Goal: Find specific page/section: Find specific page/section

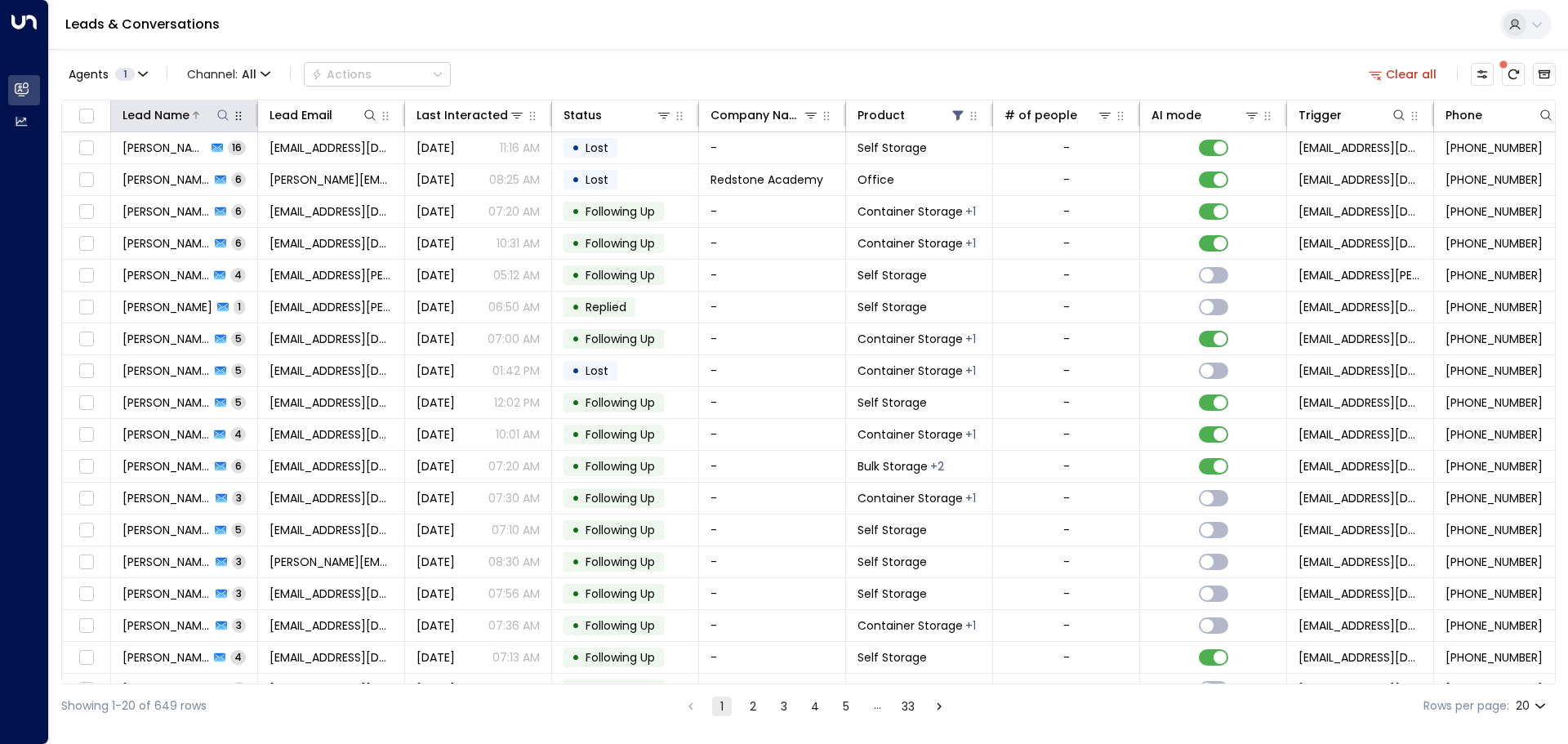
click at [225, 120] on icon at bounding box center [222, 115] width 13 height 13
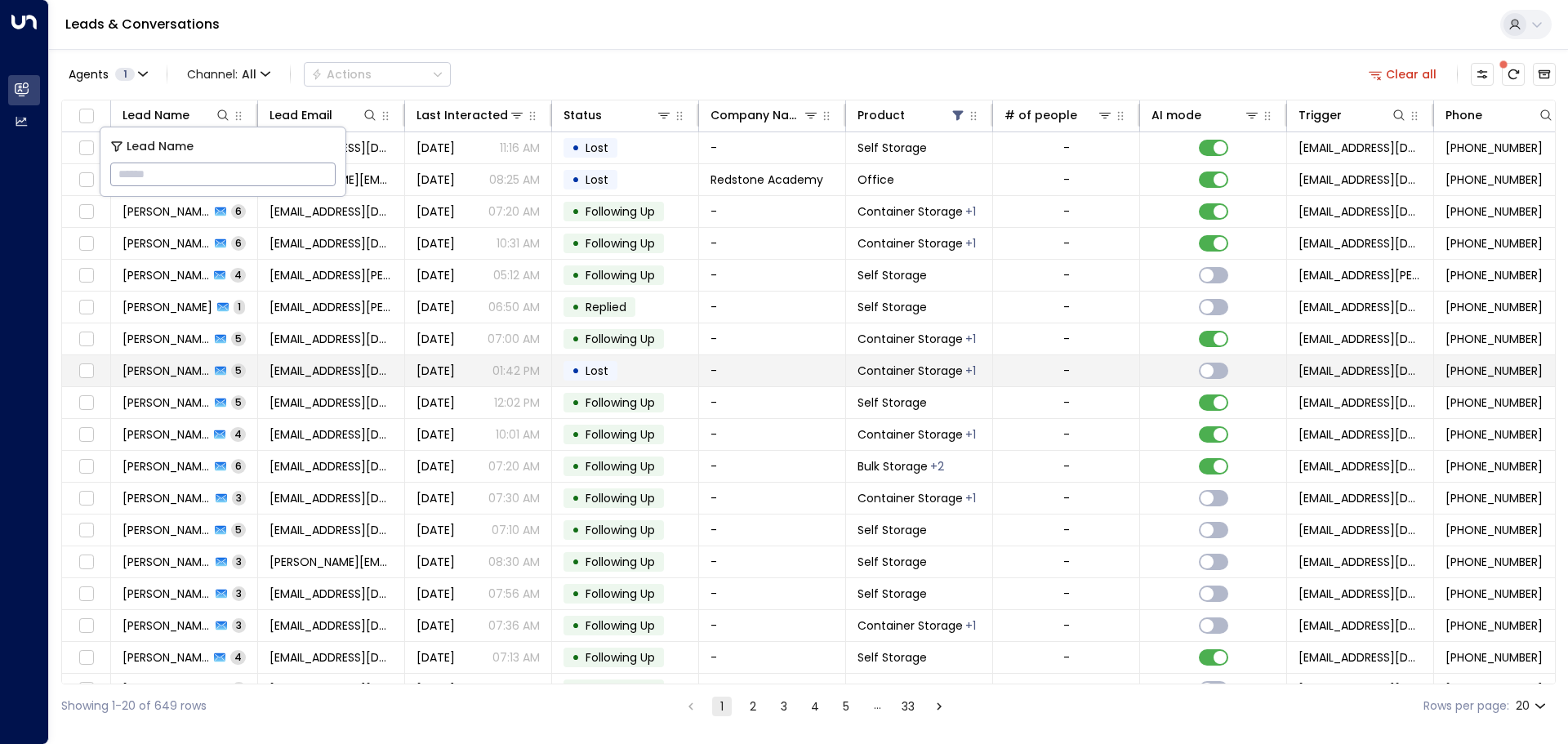
type input "**********"
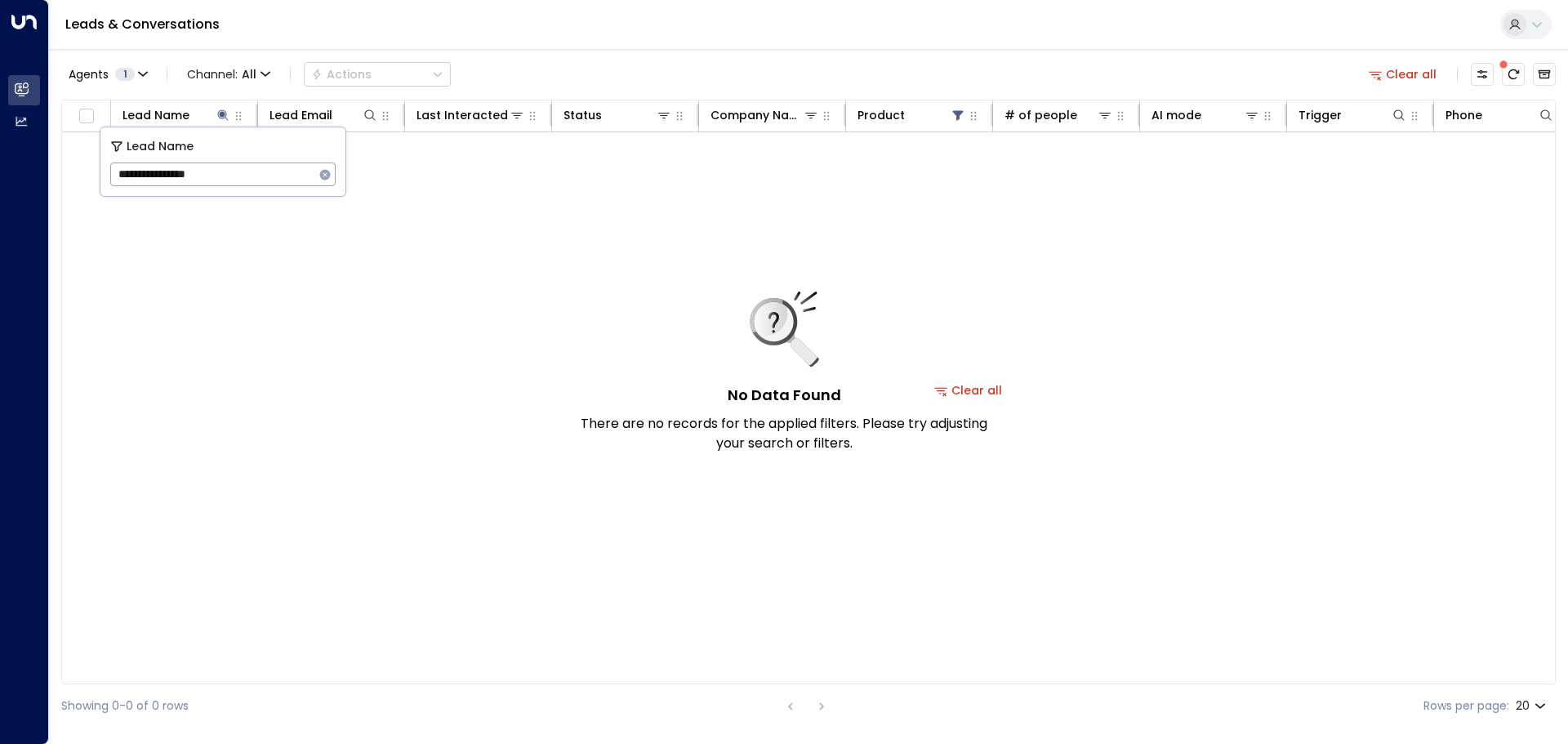
click at [974, 387] on div "No Data Found There are no records for the applied filters. Please try adjustin…" at bounding box center [784, 372] width 408 height 162
click at [945, 390] on div "No Data Found There are no records for the applied filters. Please try adjustin…" at bounding box center [784, 372] width 408 height 162
click at [971, 387] on div "No Data Found There are no records for the applied filters. Please try adjustin…" at bounding box center [784, 372] width 408 height 162
click at [974, 392] on div "No Data Found There are no records for the applied filters. Please try adjustin…" at bounding box center [784, 372] width 408 height 162
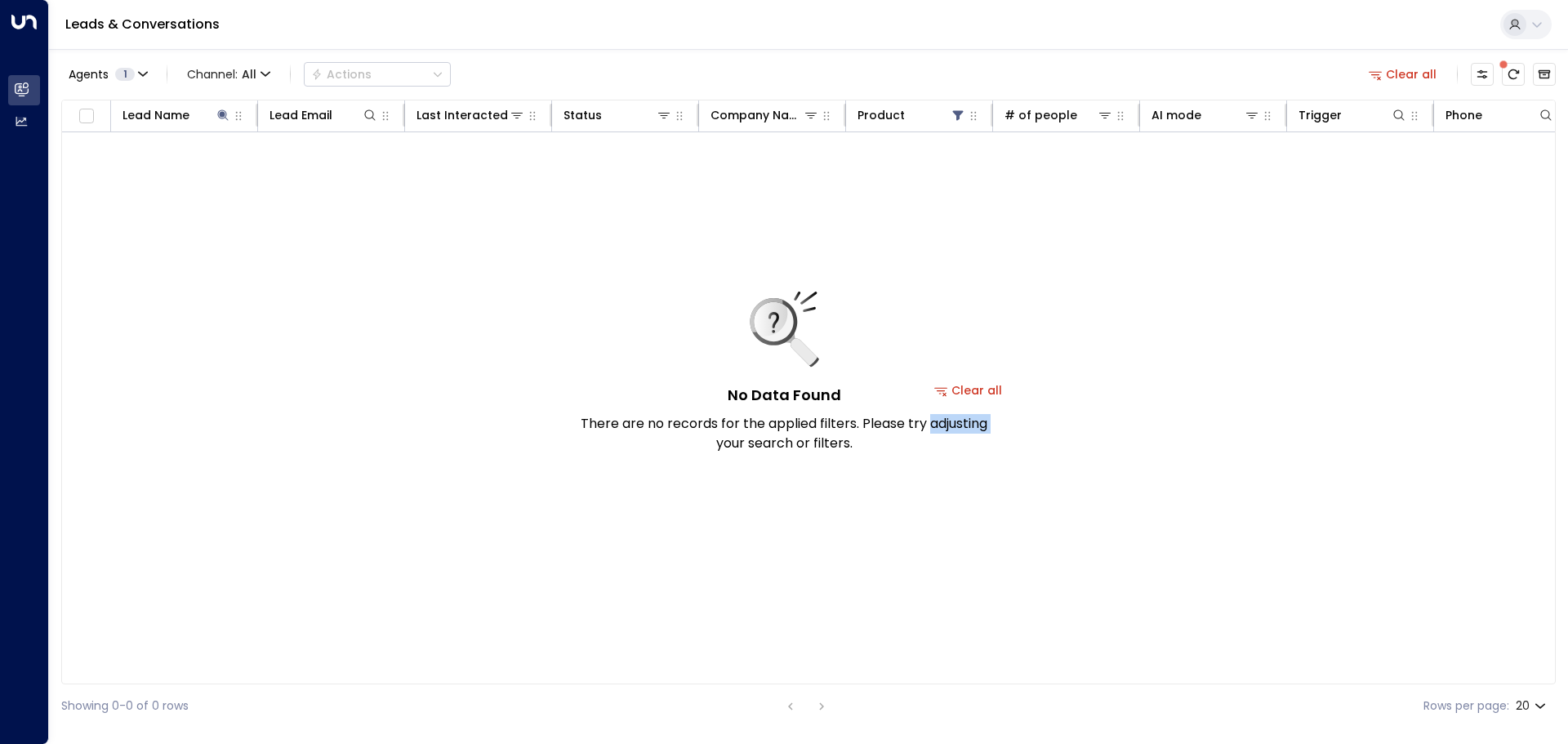
click at [960, 390] on div "No Data Found There are no records for the applied filters. Please try adjustin…" at bounding box center [784, 372] width 408 height 162
click at [946, 390] on div "No Data Found There are no records for the applied filters. Please try adjustin…" at bounding box center [784, 372] width 408 height 162
click at [987, 383] on div "No Data Found There are no records for the applied filters. Please try adjustin…" at bounding box center [784, 372] width 408 height 162
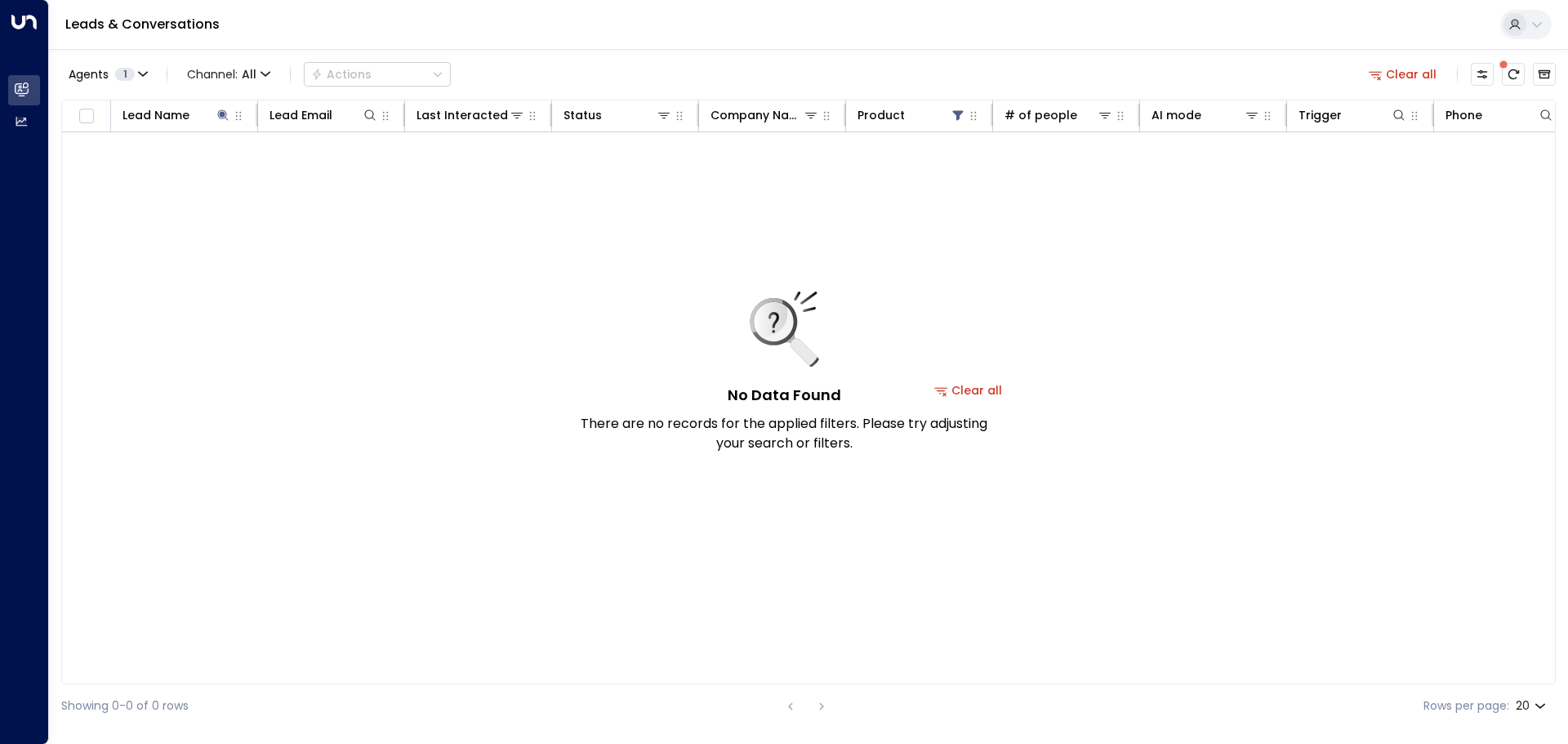
click at [1015, 385] on div "No Data Found There are no records for the applied filters. Please try adjustin…" at bounding box center [968, 390] width 1813 height 516
click at [1001, 391] on button "Clear all" at bounding box center [968, 390] width 82 height 23
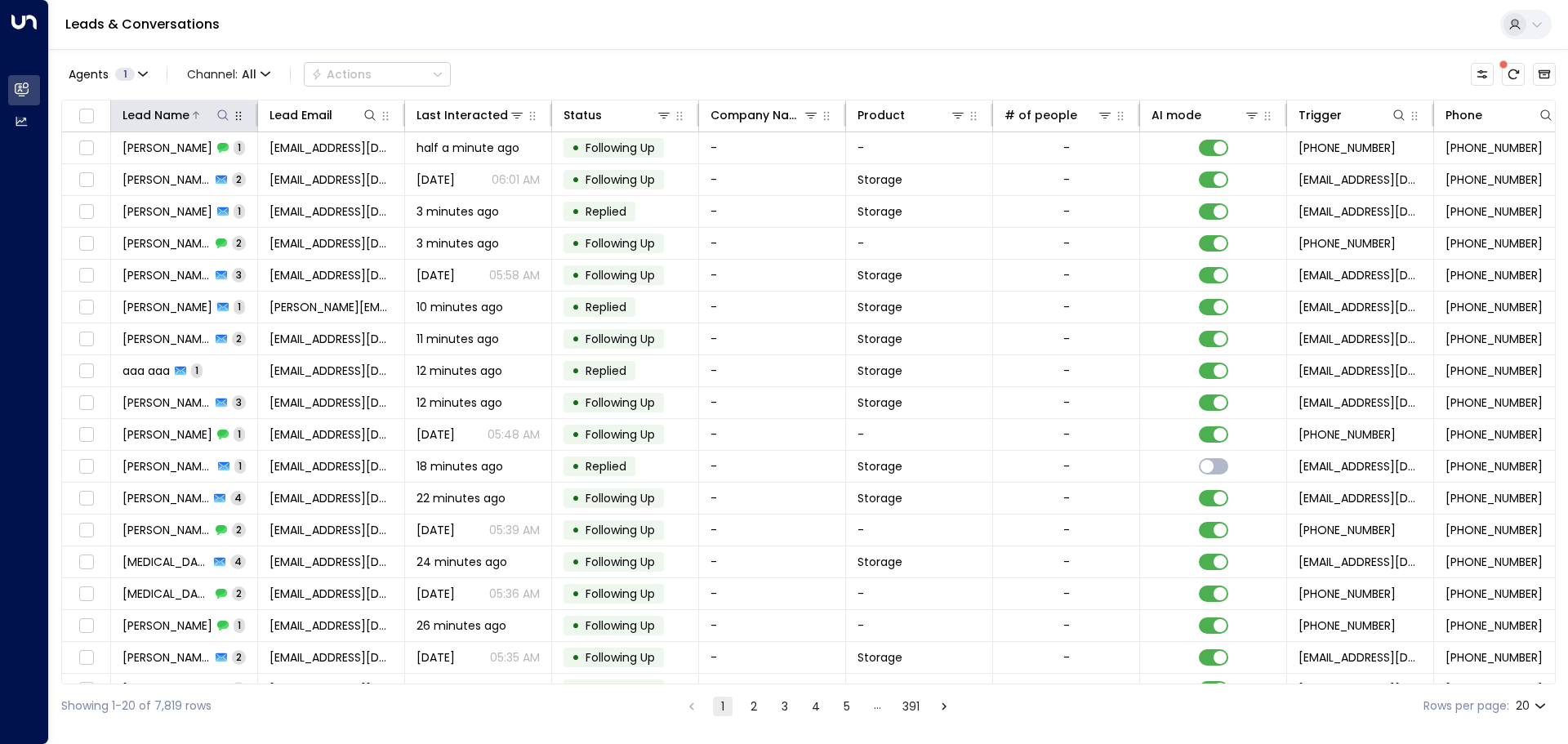
click at [221, 113] on icon at bounding box center [222, 115] width 13 height 13
type input "**********"
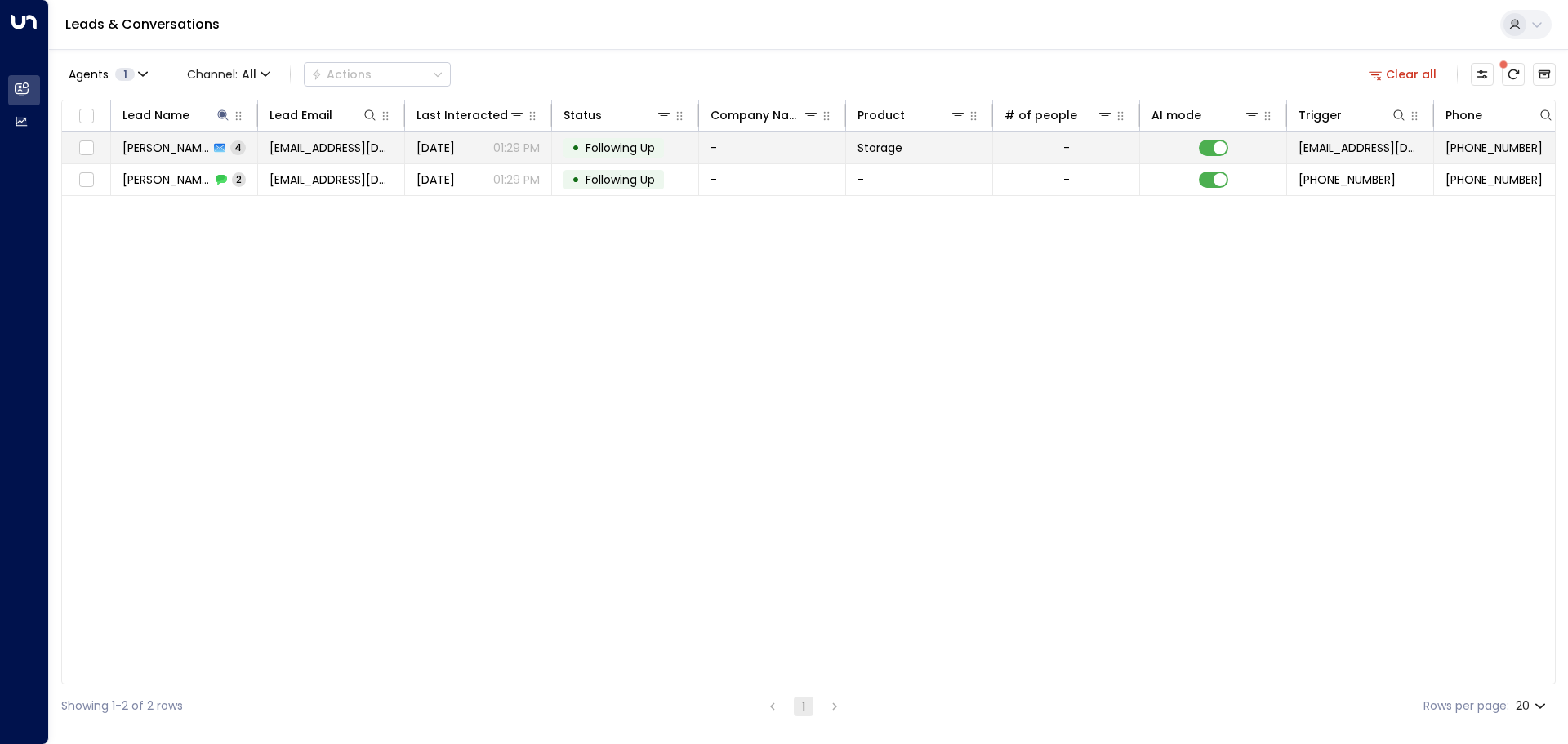
click at [412, 150] on td "Yesterday 01:29 PM" at bounding box center [478, 147] width 147 height 31
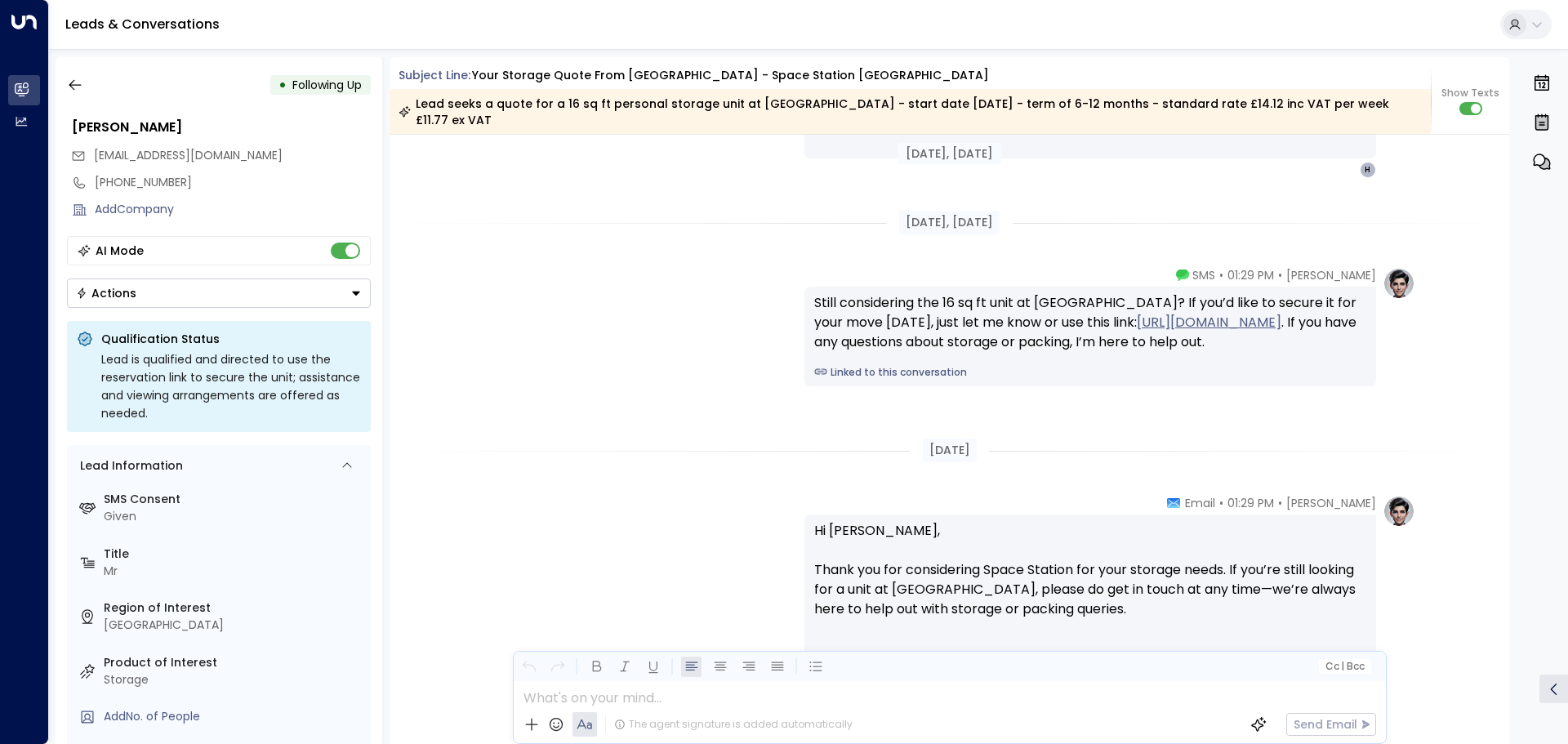
scroll to position [2194, 0]
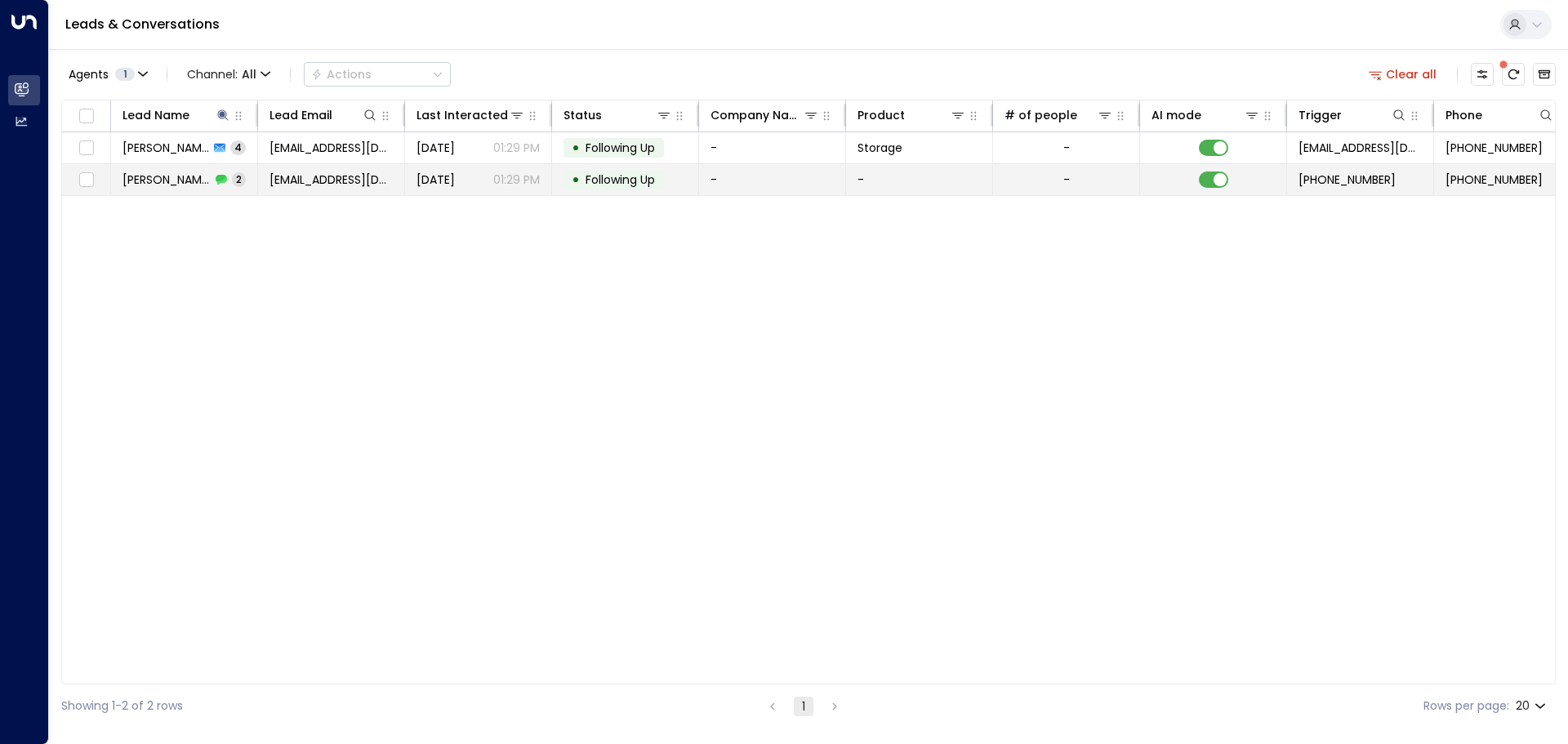
click at [233, 182] on span "2" at bounding box center [239, 179] width 14 height 14
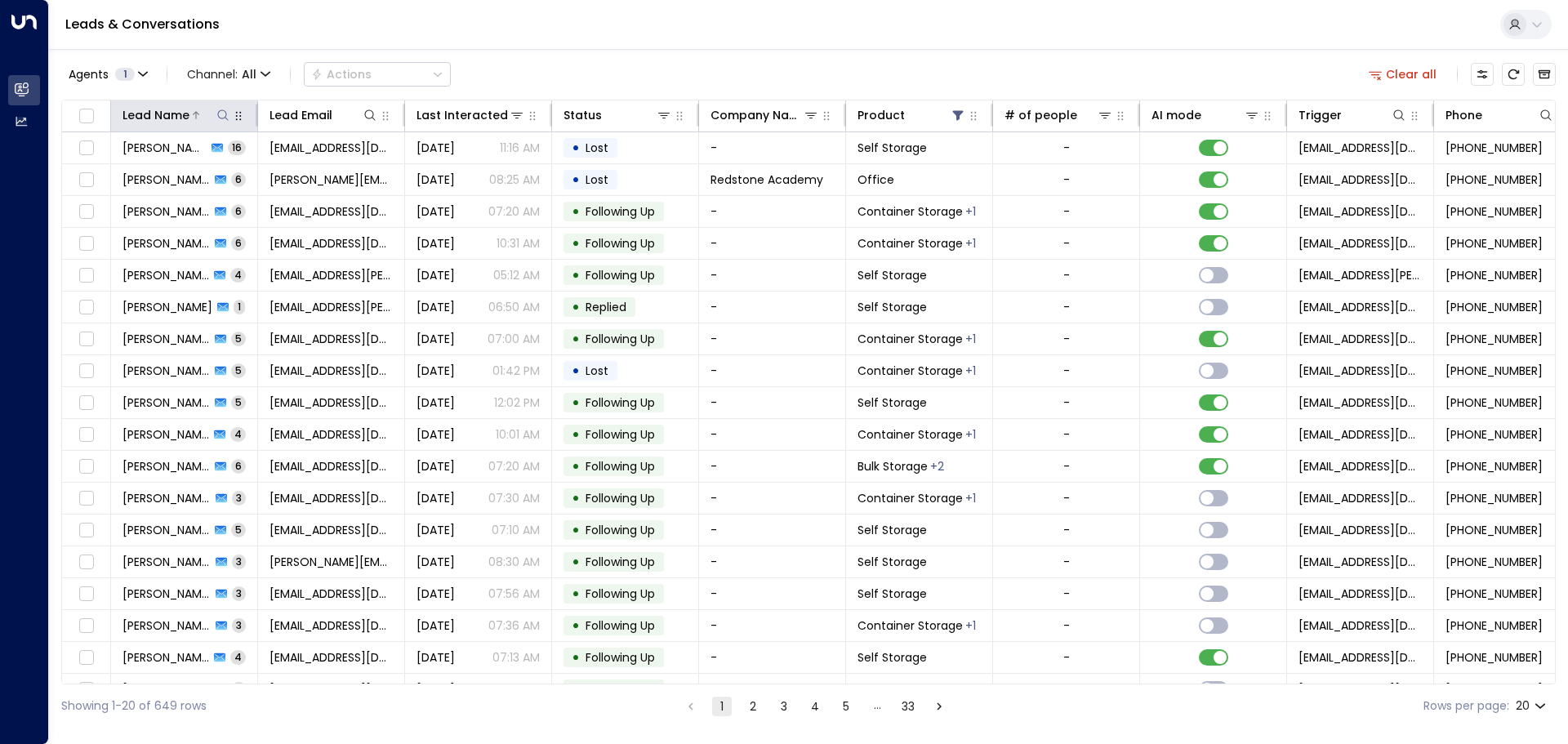
click at [221, 114] on icon at bounding box center [222, 115] width 13 height 13
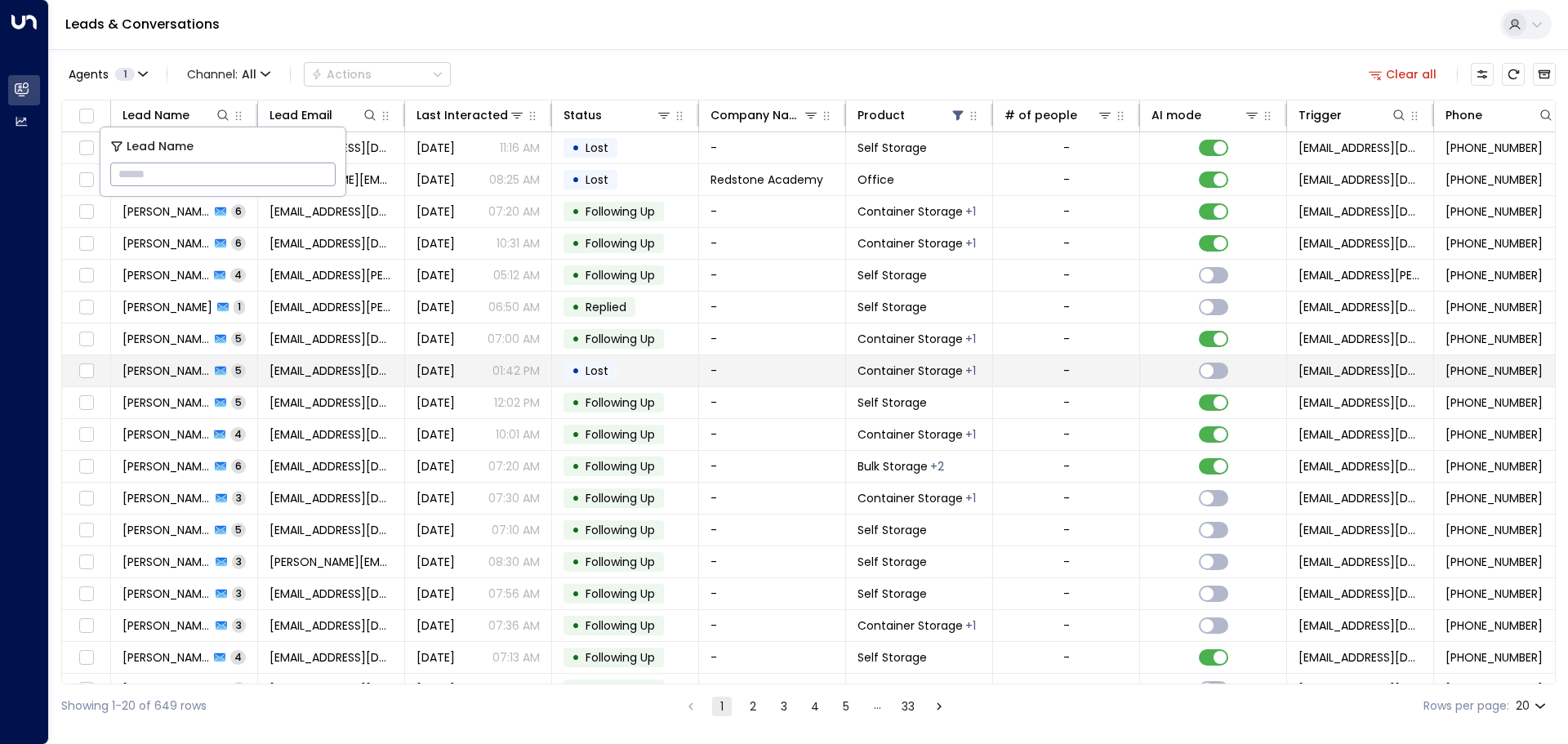
type input "**********"
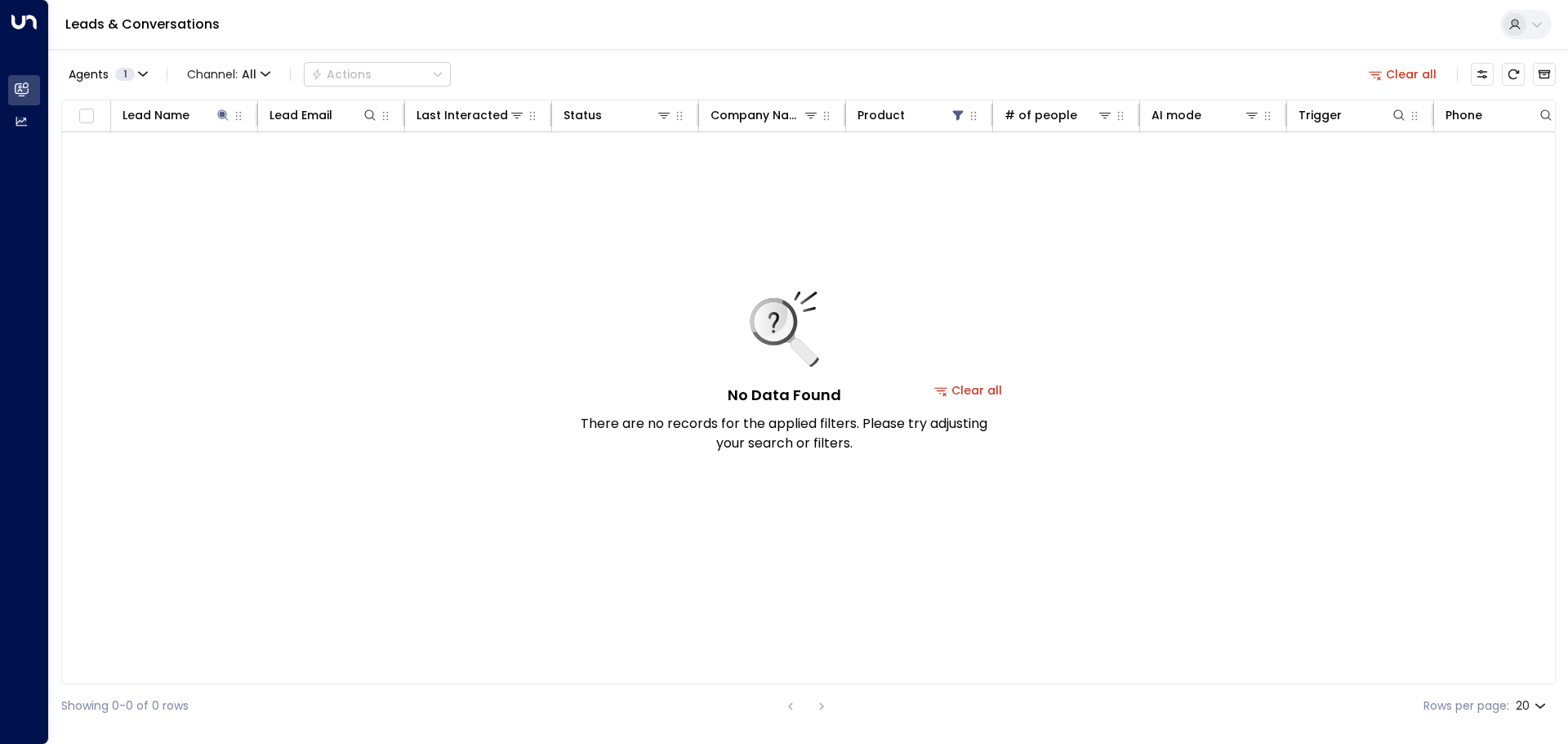
click at [587, 394] on div "No Data Found There are no records for the applied filters. Please try adjustin…" at bounding box center [784, 372] width 408 height 162
click at [587, 390] on div "No Data Found There are no records for the applied filters. Please try adjustin…" at bounding box center [784, 372] width 408 height 162
click at [587, 389] on div "No Data Found There are no records for the applied filters. Please try adjustin…" at bounding box center [784, 372] width 408 height 162
click at [587, 384] on div "No Data Found There are no records for the applied filters. Please try adjustin…" at bounding box center [784, 372] width 408 height 162
click at [587, 391] on button "Clear all" at bounding box center [968, 390] width 82 height 23
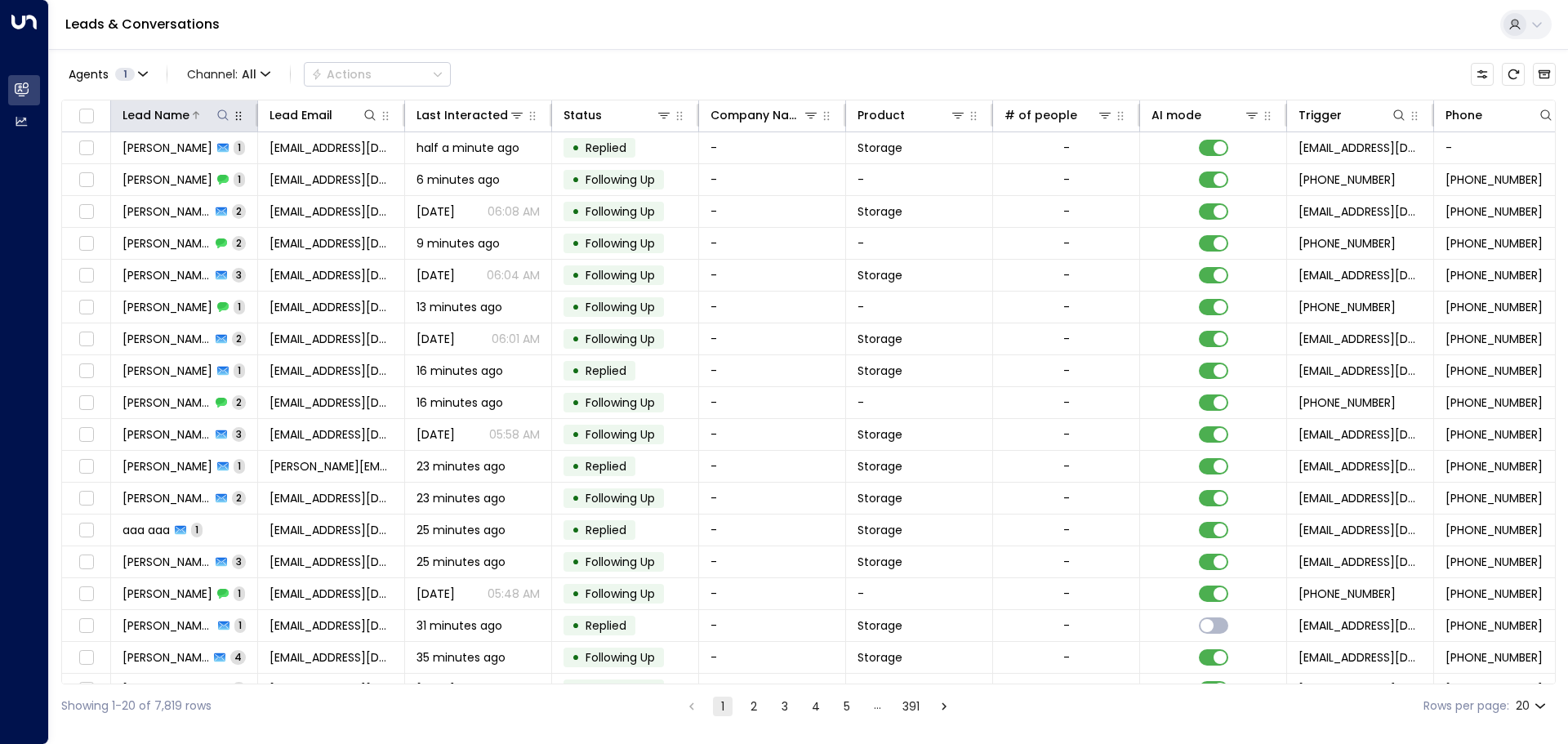
click at [225, 120] on icon at bounding box center [222, 115] width 13 height 13
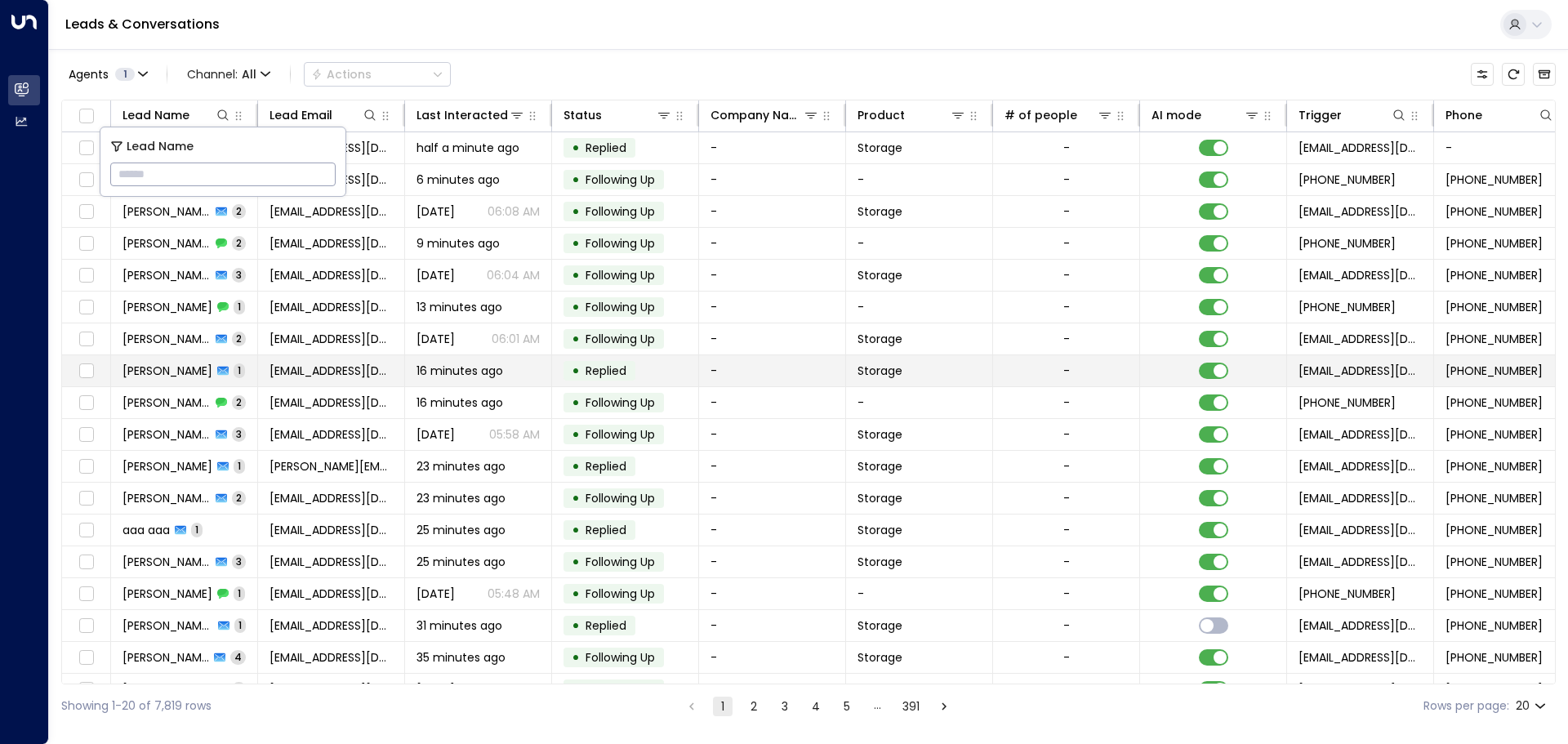
type input "**********"
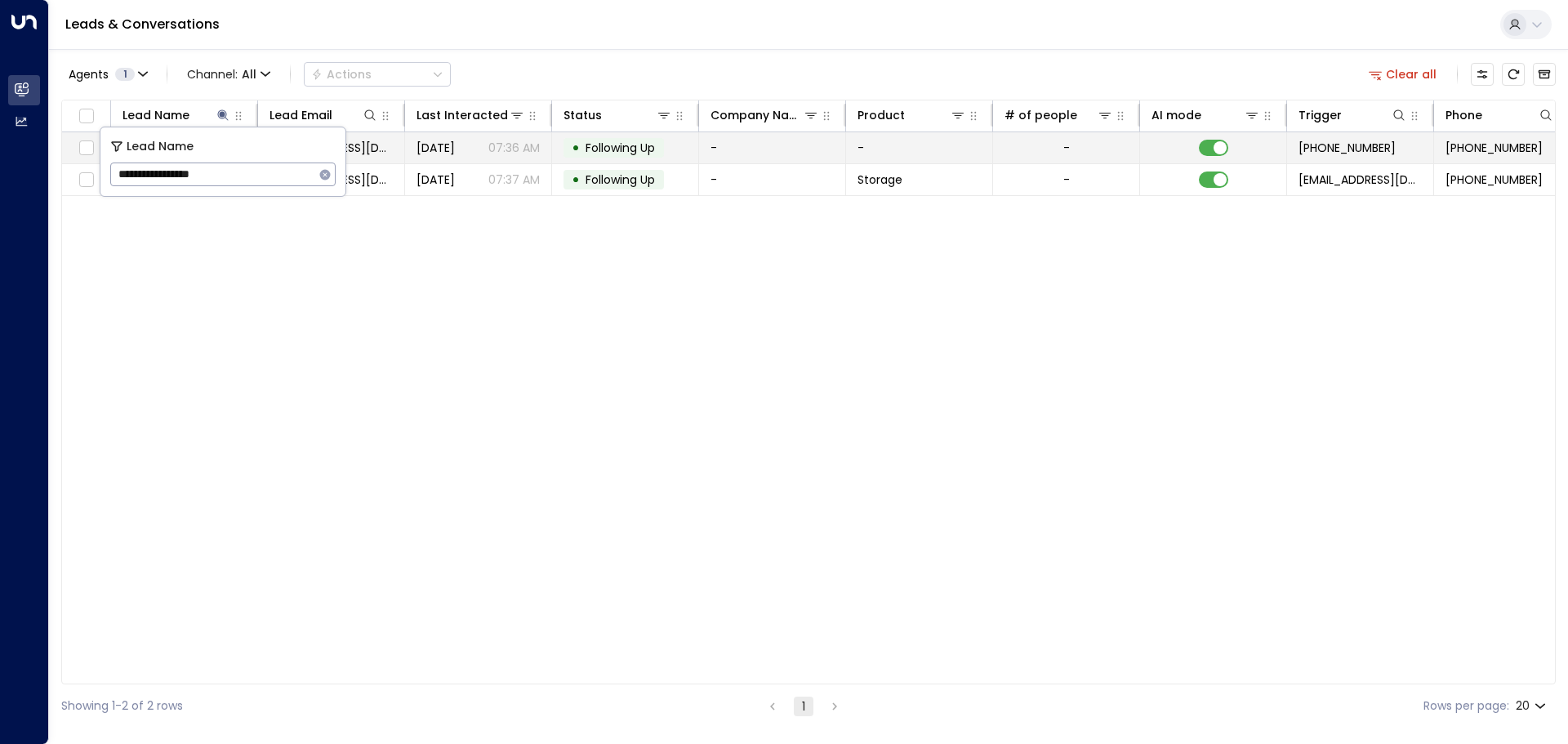
click at [454, 151] on span "[DATE]" at bounding box center [436, 147] width 39 height 17
click at [232, 152] on span "2" at bounding box center [239, 147] width 14 height 14
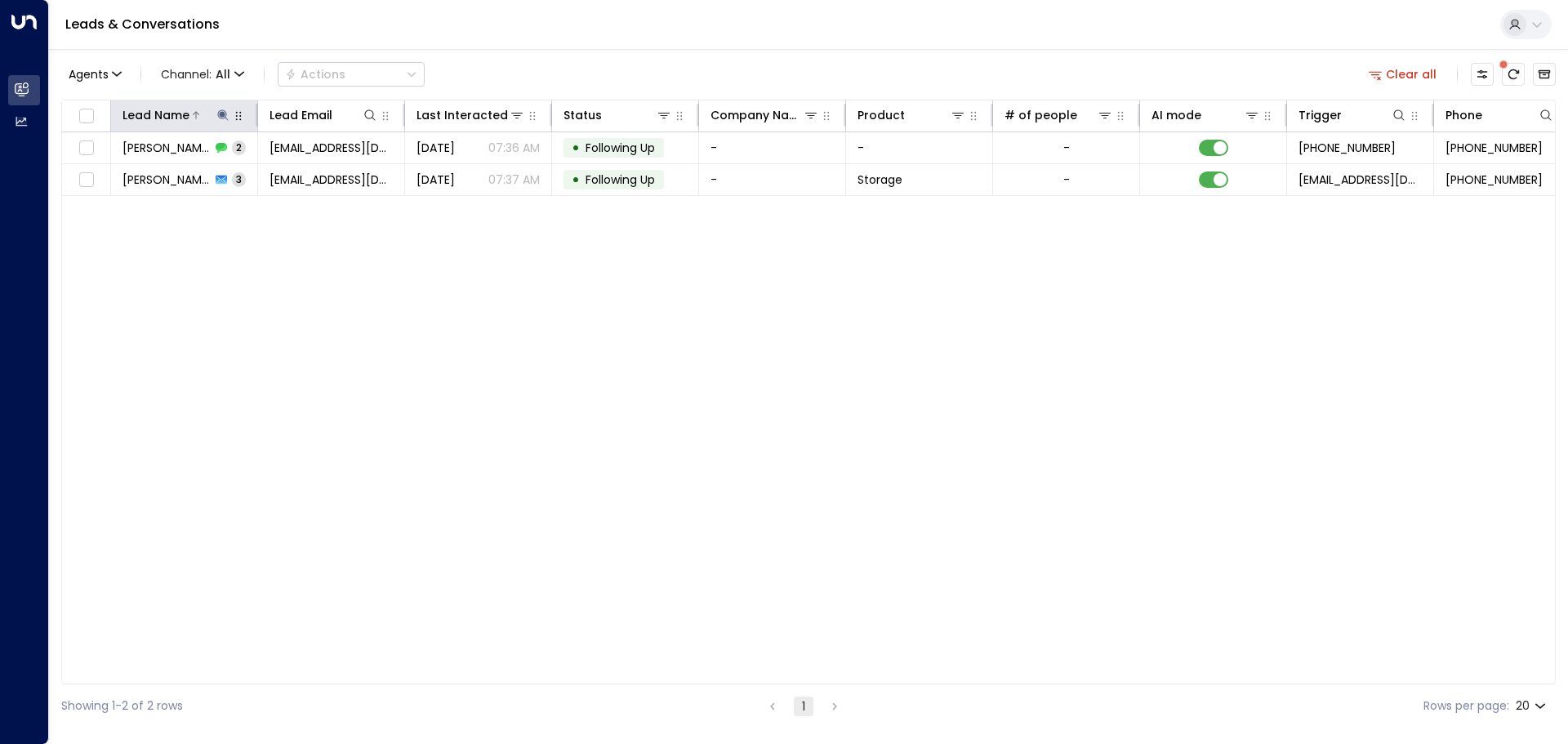
click at [224, 116] on icon at bounding box center [222, 115] width 11 height 11
click at [319, 175] on icon "button" at bounding box center [324, 174] width 13 height 13
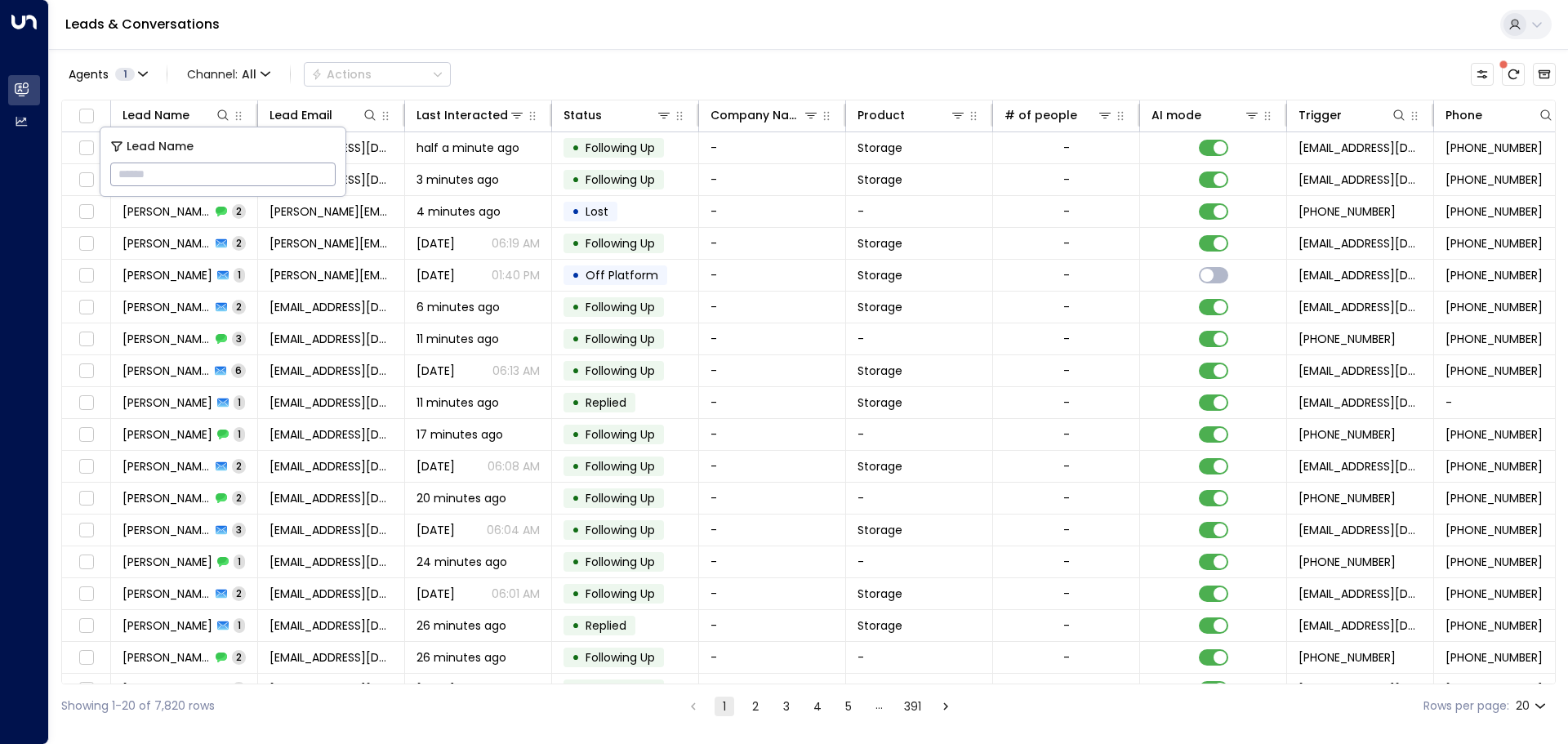
paste input "**********"
type input "**********"
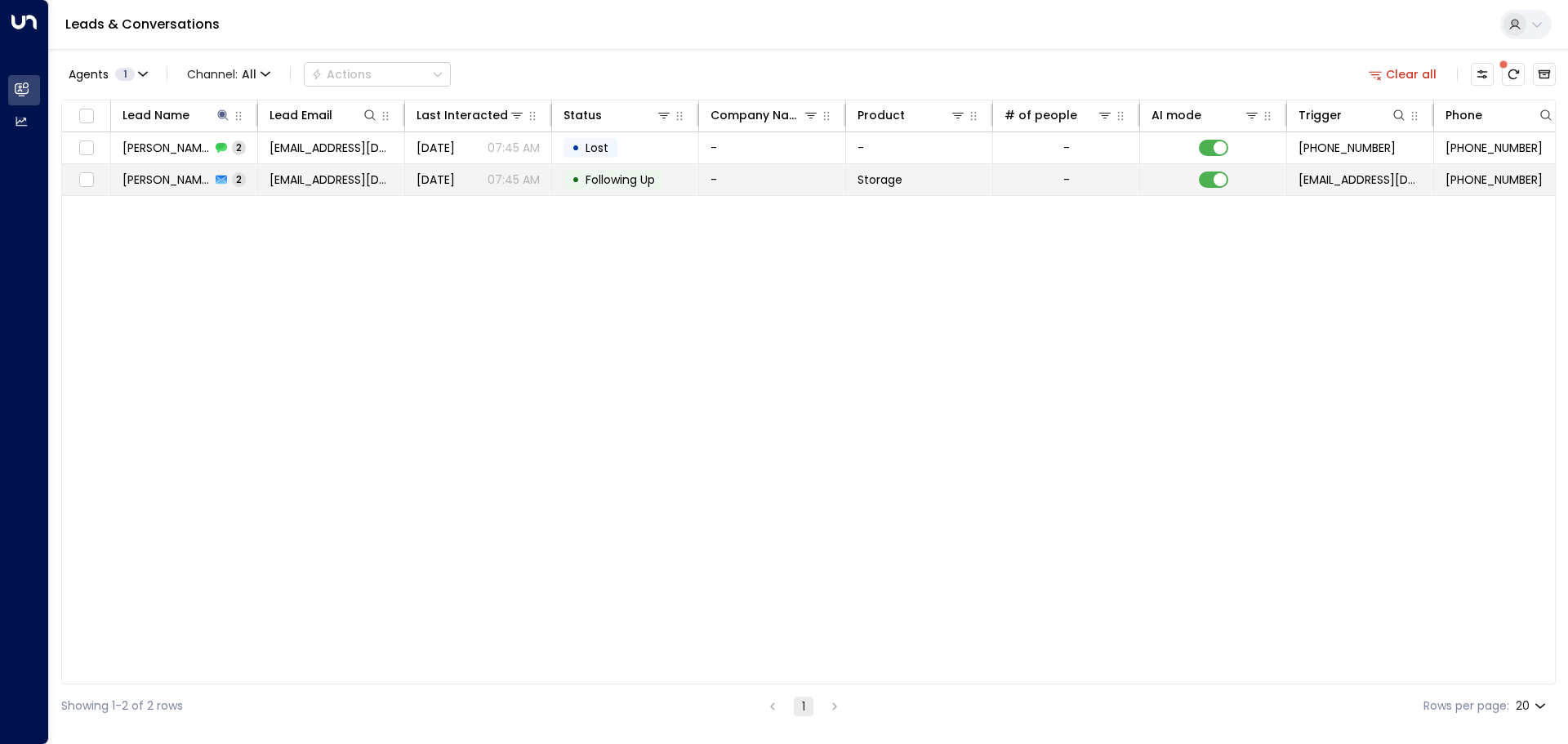
click at [399, 186] on td "[EMAIL_ADDRESS][DOMAIN_NAME]" at bounding box center [331, 179] width 147 height 31
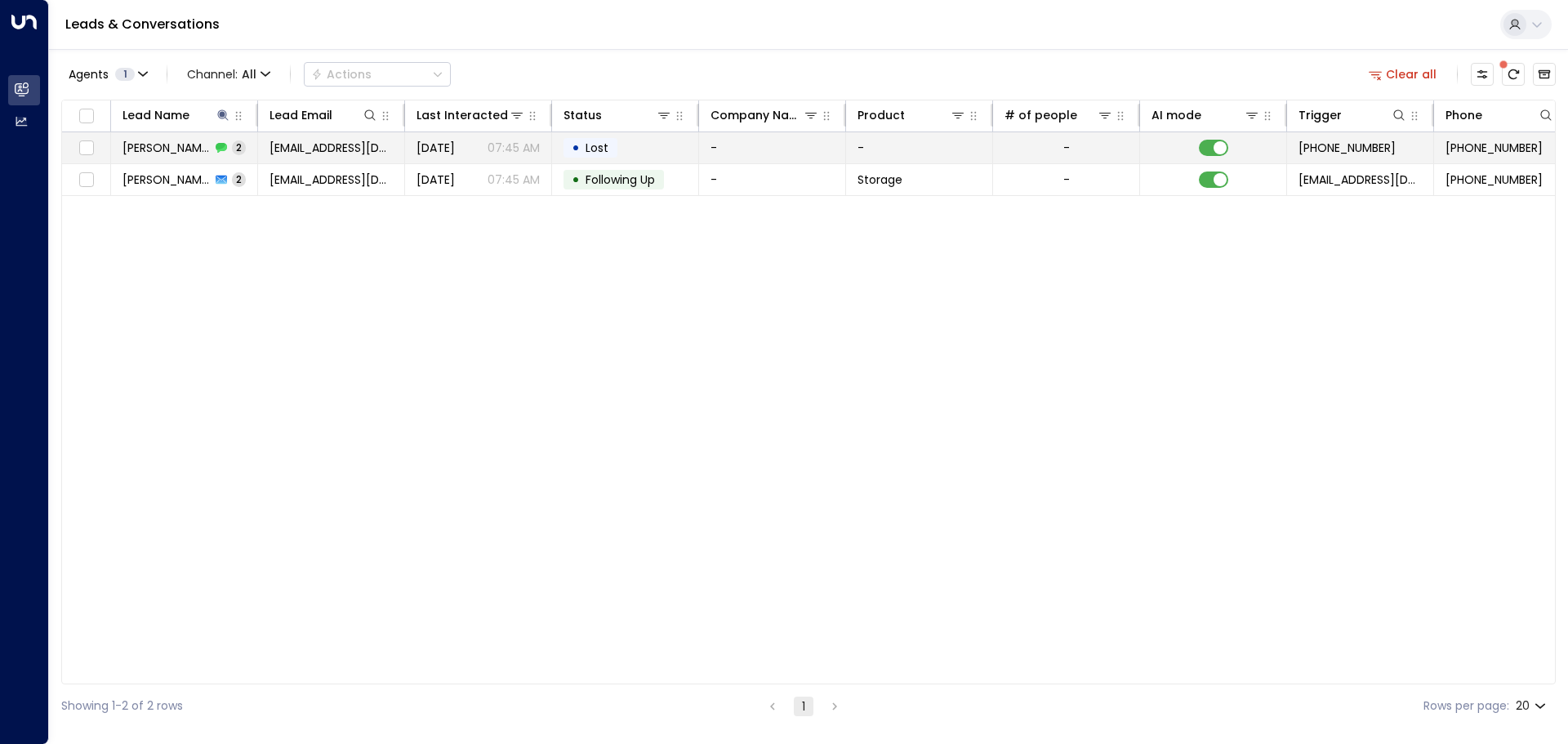
click at [407, 140] on td "[DATE] 07:45 AM" at bounding box center [478, 147] width 147 height 31
